Goal: Task Accomplishment & Management: Complete application form

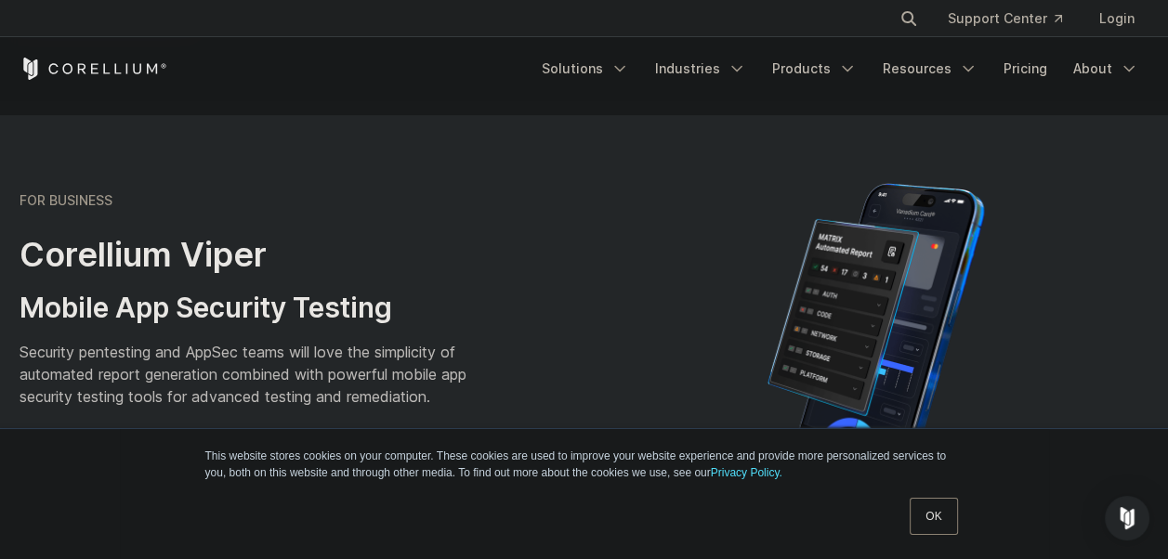
scroll to position [342, 0]
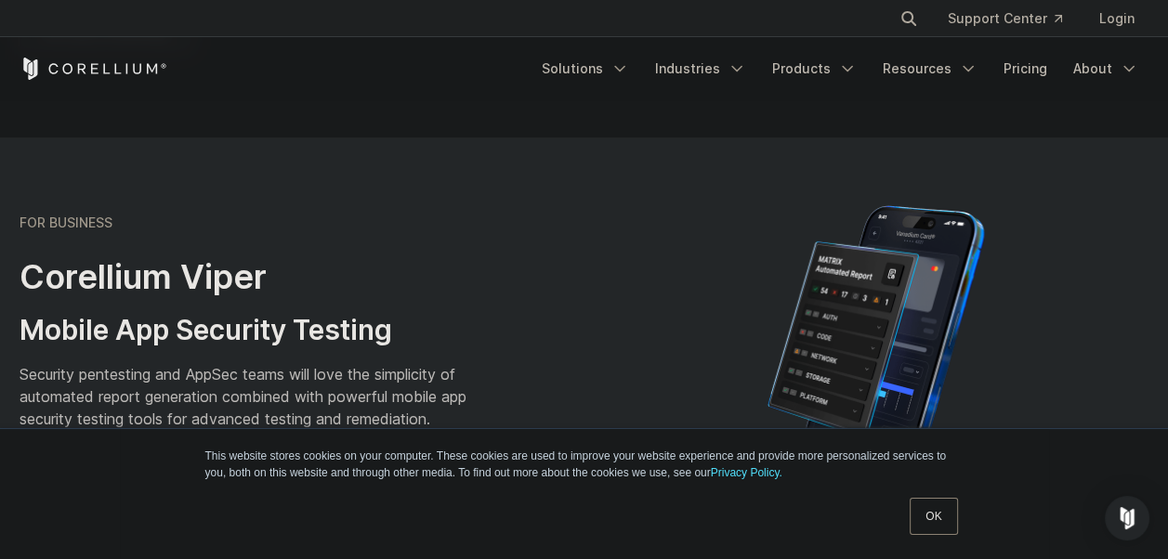
click at [914, 496] on div "OK" at bounding box center [933, 516] width 59 height 48
click at [931, 513] on link "OK" at bounding box center [933, 516] width 47 height 37
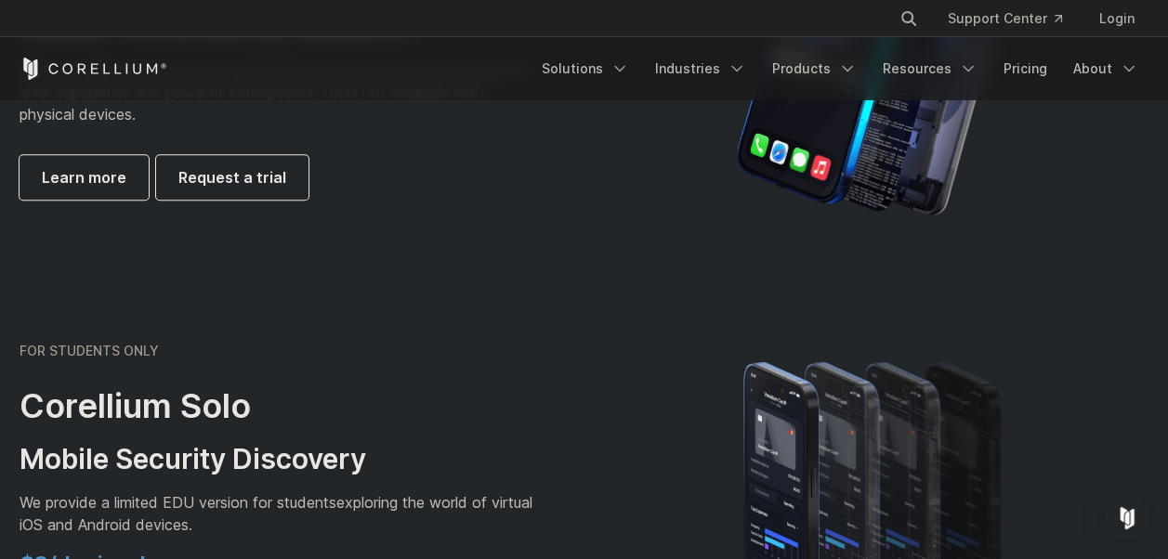
scroll to position [906, 0]
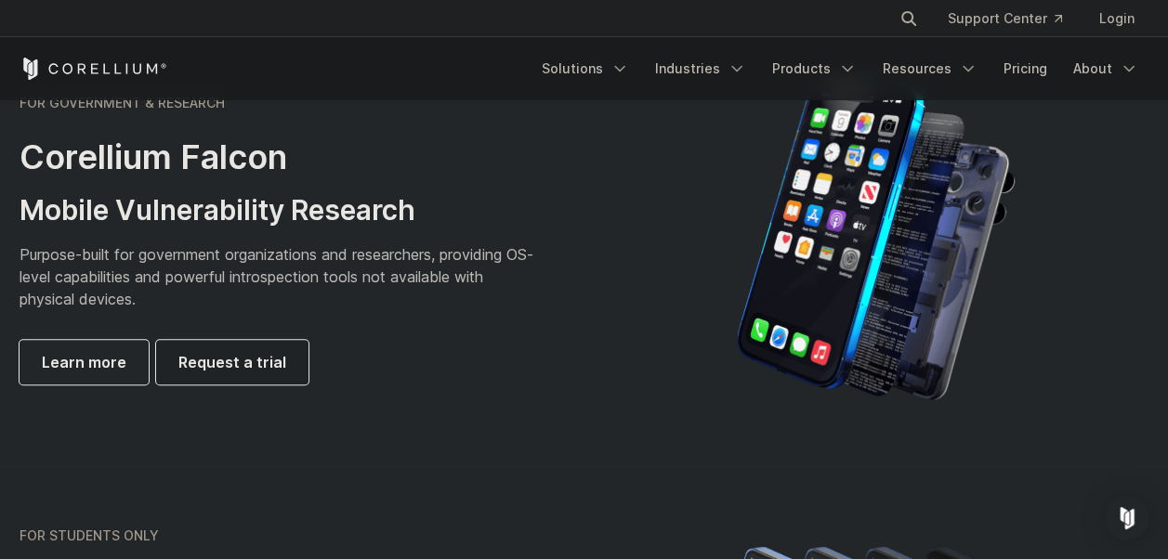
click at [275, 347] on link "Request a trial" at bounding box center [232, 362] width 152 height 45
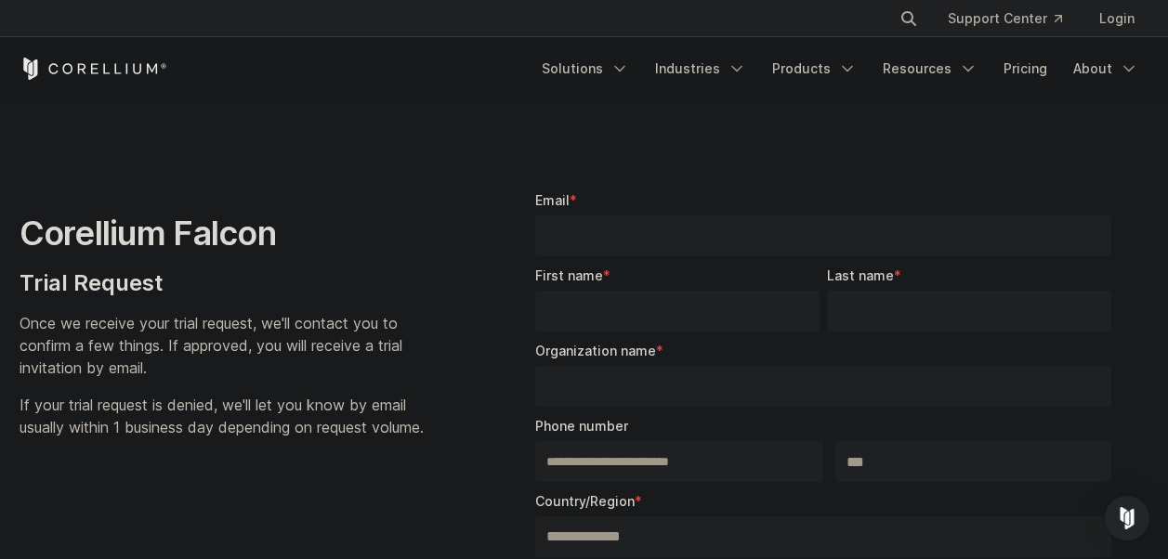
select select "**"
